Goal: Navigation & Orientation: Find specific page/section

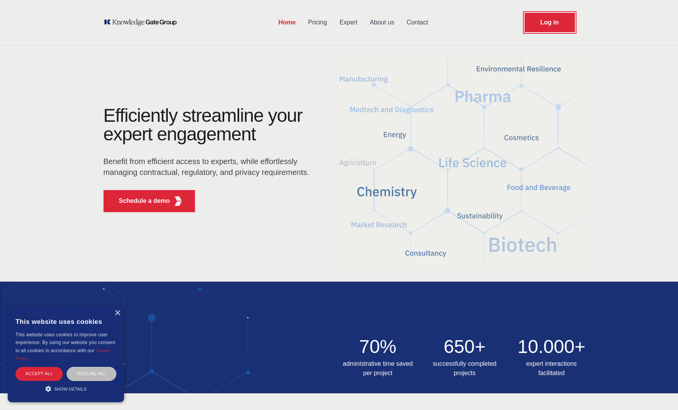
click at [543, 22] on link "Log in" at bounding box center [550, 22] width 50 height 19
click at [354, 23] on link "Expert" at bounding box center [349, 22] width 30 height 20
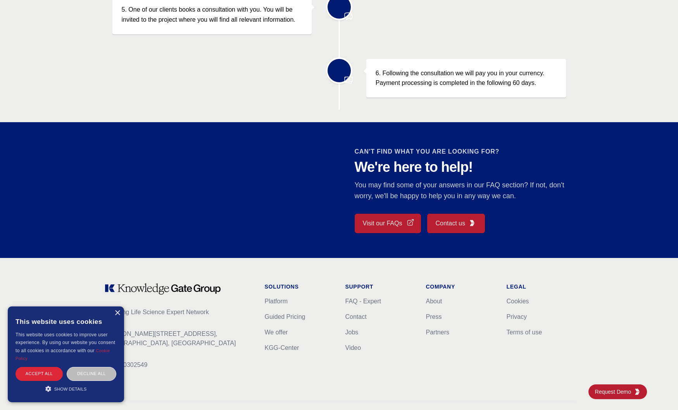
scroll to position [597, 0]
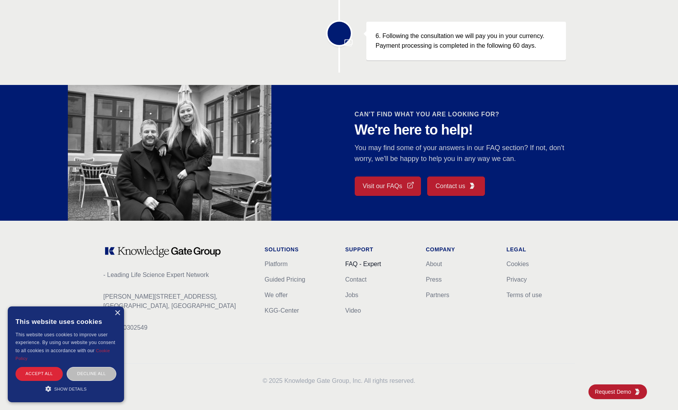
click at [365, 264] on link "FAQ - Expert" at bounding box center [364, 264] width 36 height 7
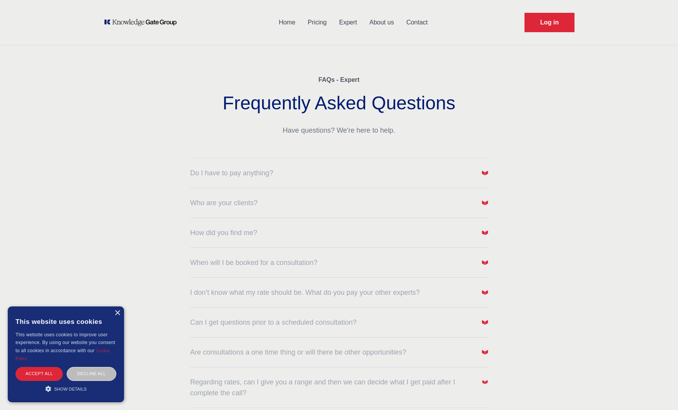
click at [353, 25] on link "Expert" at bounding box center [348, 22] width 30 height 20
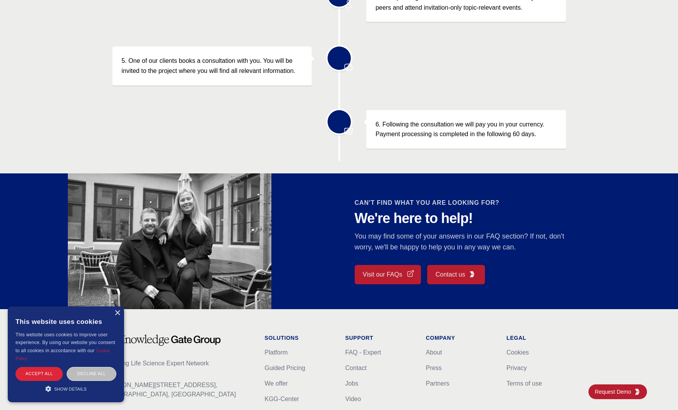
scroll to position [597, 0]
